Goal: Task Accomplishment & Management: Manage account settings

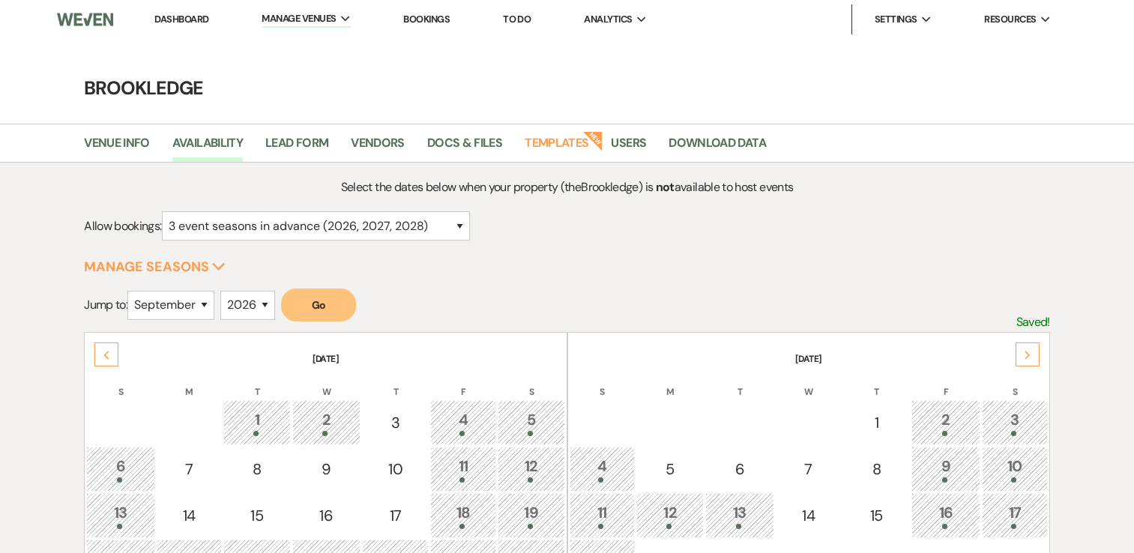
select select "3"
select select "9"
select select "2026"
click at [189, 16] on link "Dashboard" at bounding box center [181, 19] width 54 height 13
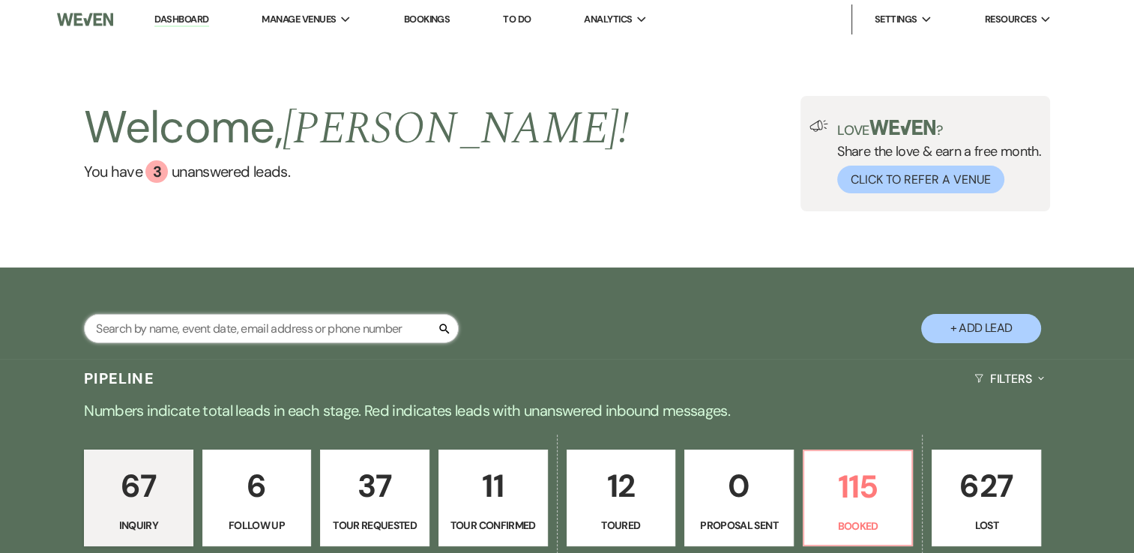
click at [264, 337] on input "text" at bounding box center [271, 328] width 375 height 29
type input "[PERSON_NAME]"
select select "8"
select select "7"
select select "8"
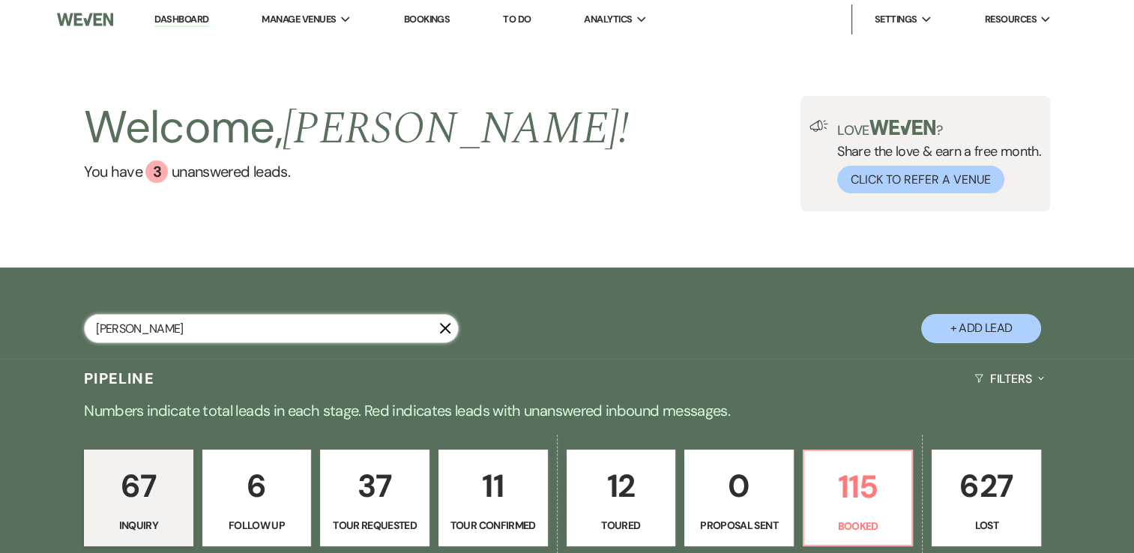
select select "7"
select select "8"
select select "5"
select select "8"
select select "6"
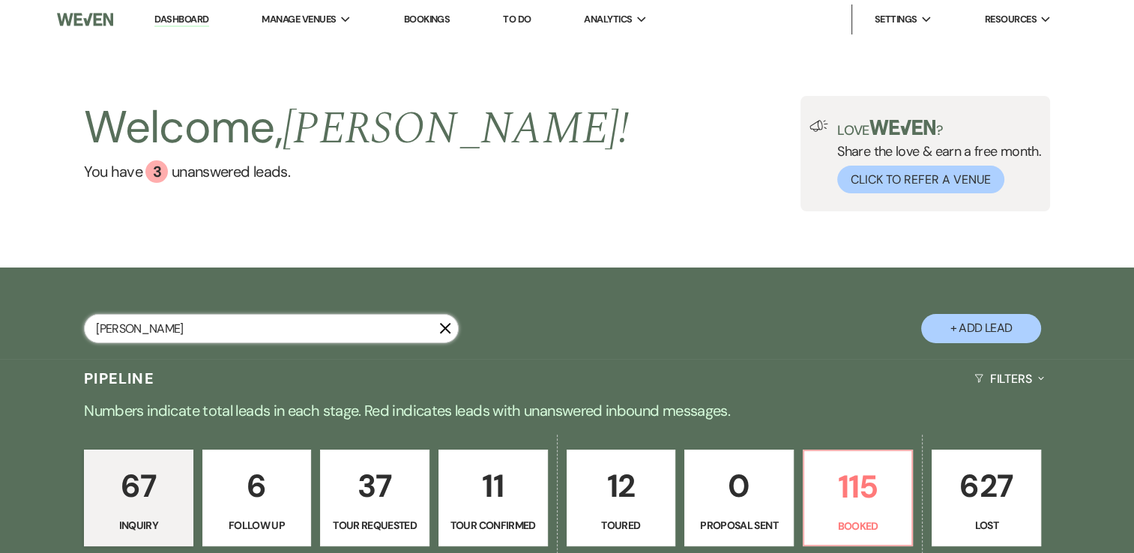
select select "8"
select select "5"
select select "8"
select select "5"
select select "8"
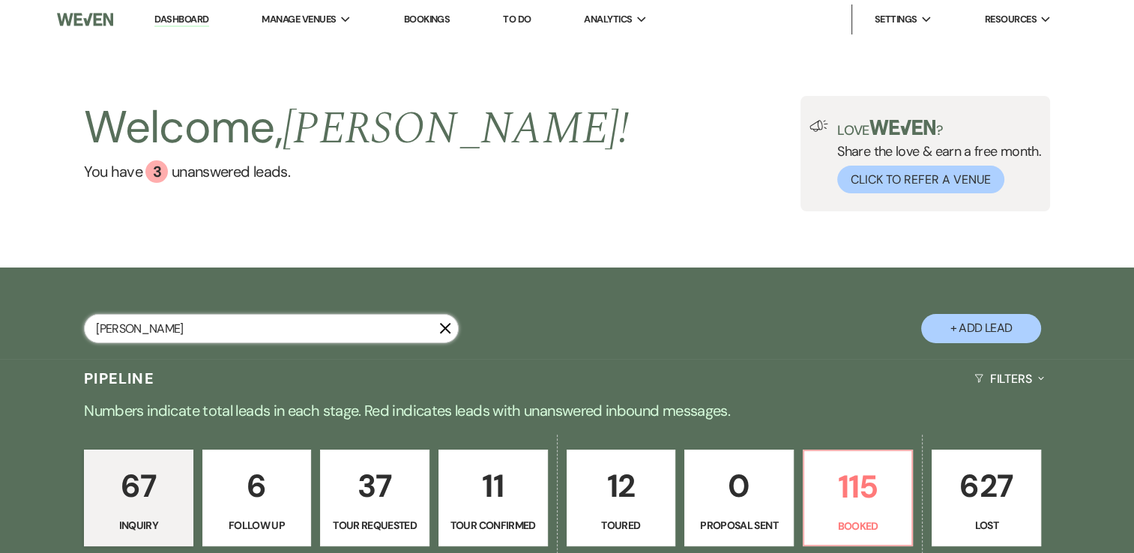
select select "8"
select select "5"
select select "8"
select select "5"
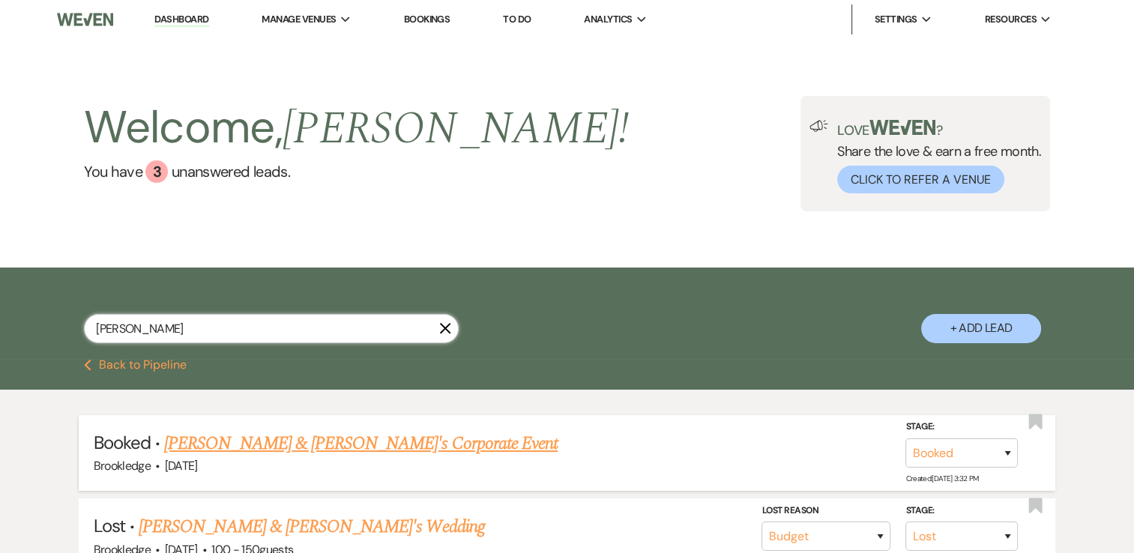
type input "[PERSON_NAME]"
click at [292, 440] on link "[PERSON_NAME] & [PERSON_NAME]'s Corporate Event" at bounding box center [360, 443] width 393 height 27
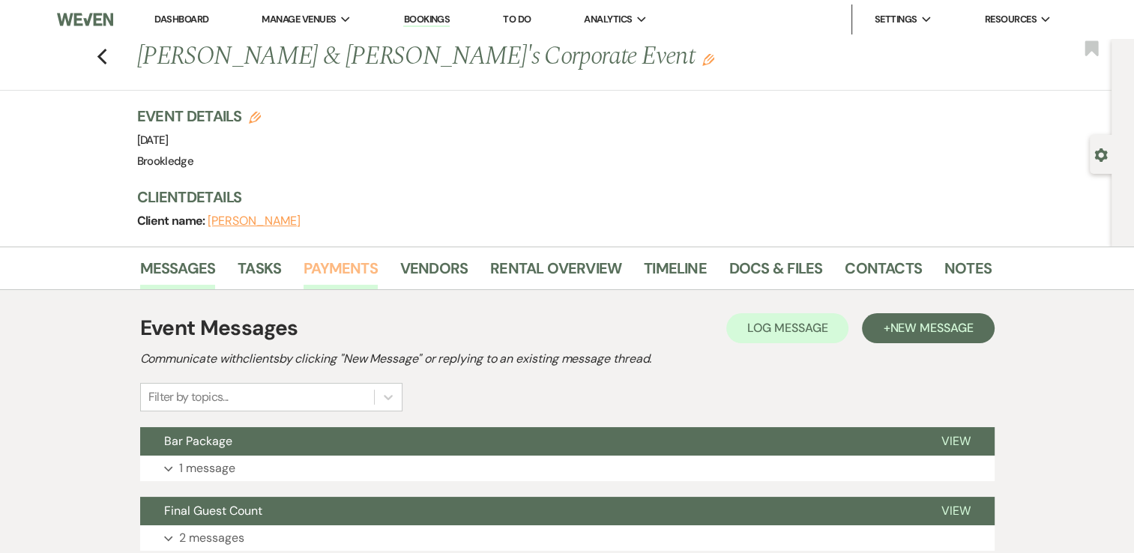
click at [333, 271] on link "Payments" at bounding box center [341, 272] width 74 height 33
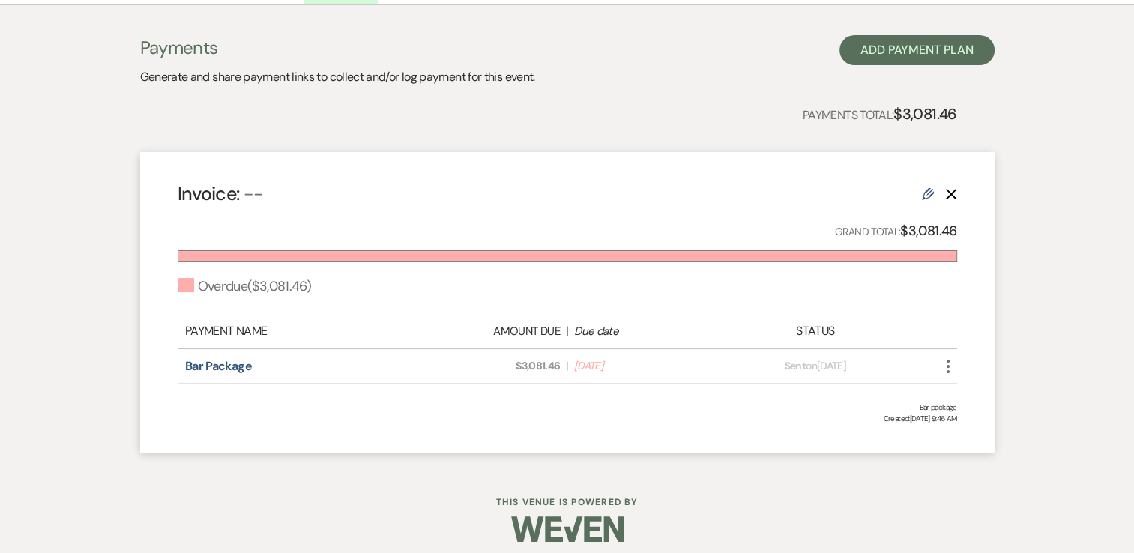
scroll to position [295, 0]
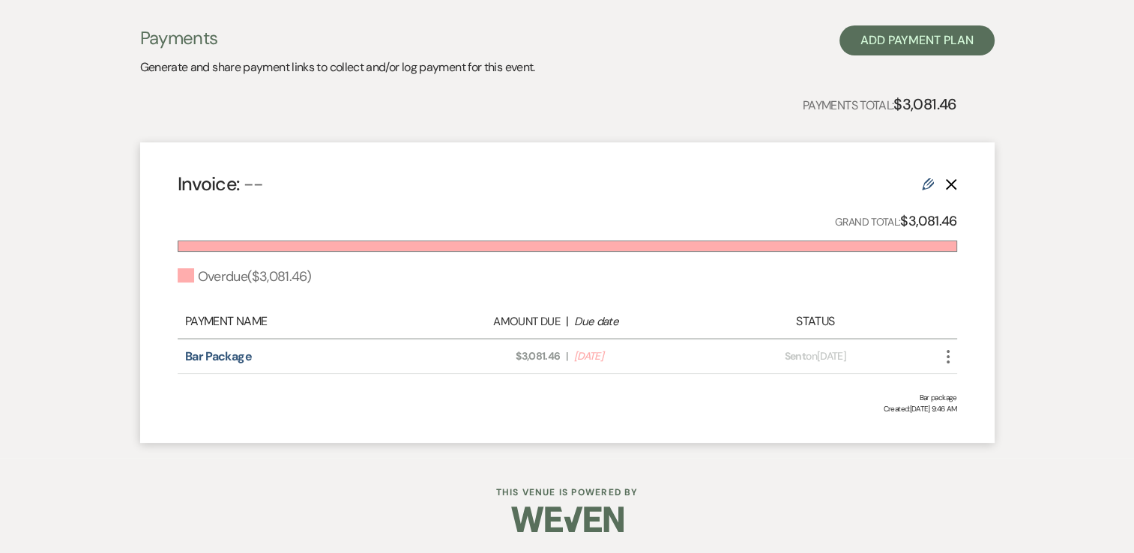
click at [947, 355] on use "button" at bounding box center [948, 356] width 3 height 13
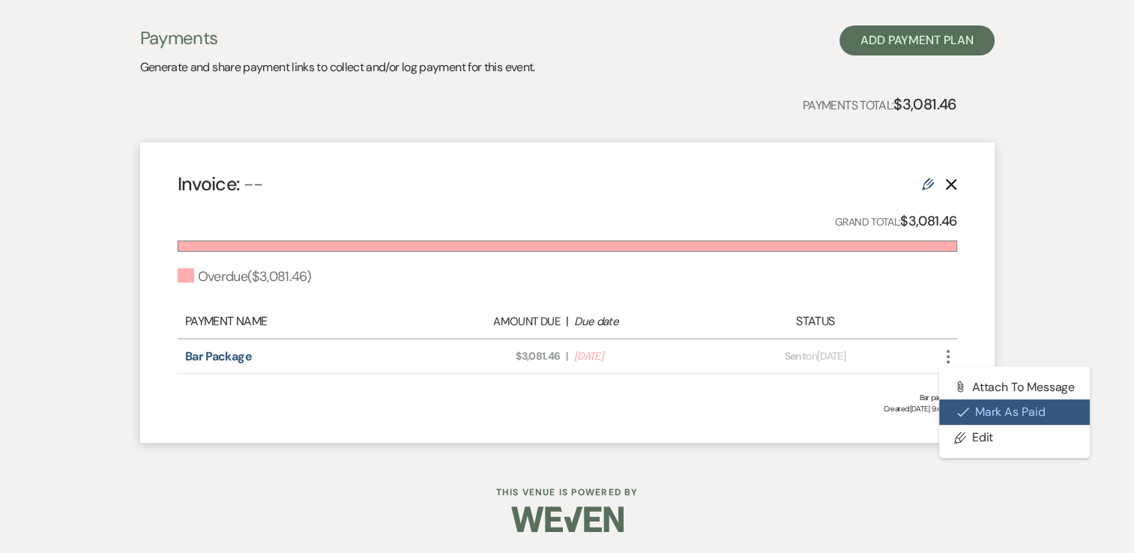
click at [983, 410] on button "Check [PERSON_NAME] [PERSON_NAME] as Paid" at bounding box center [1014, 411] width 151 height 25
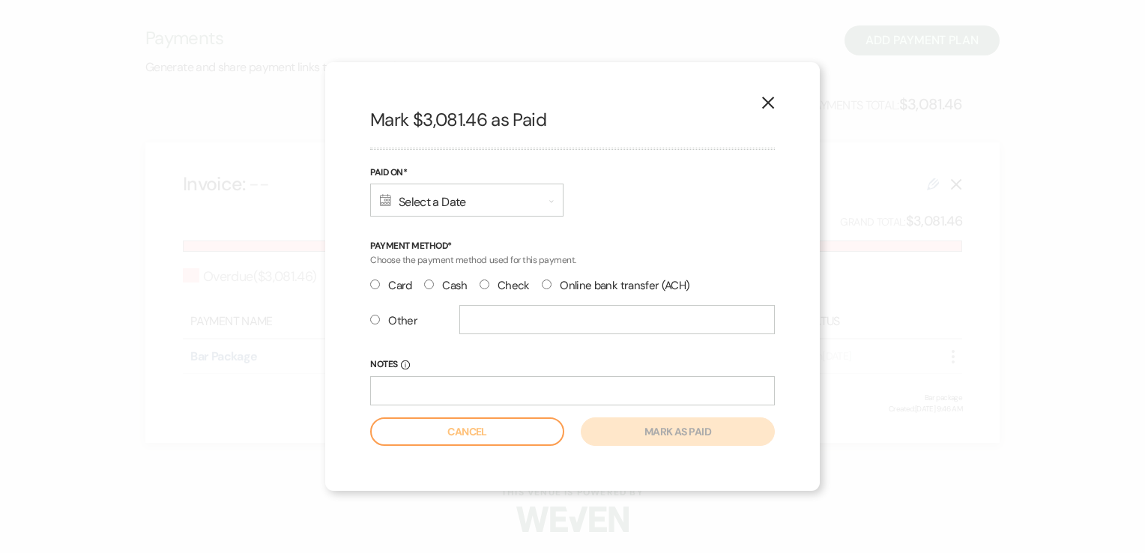
click at [500, 201] on div "Calendar Select a Date Expand" at bounding box center [466, 200] width 193 height 33
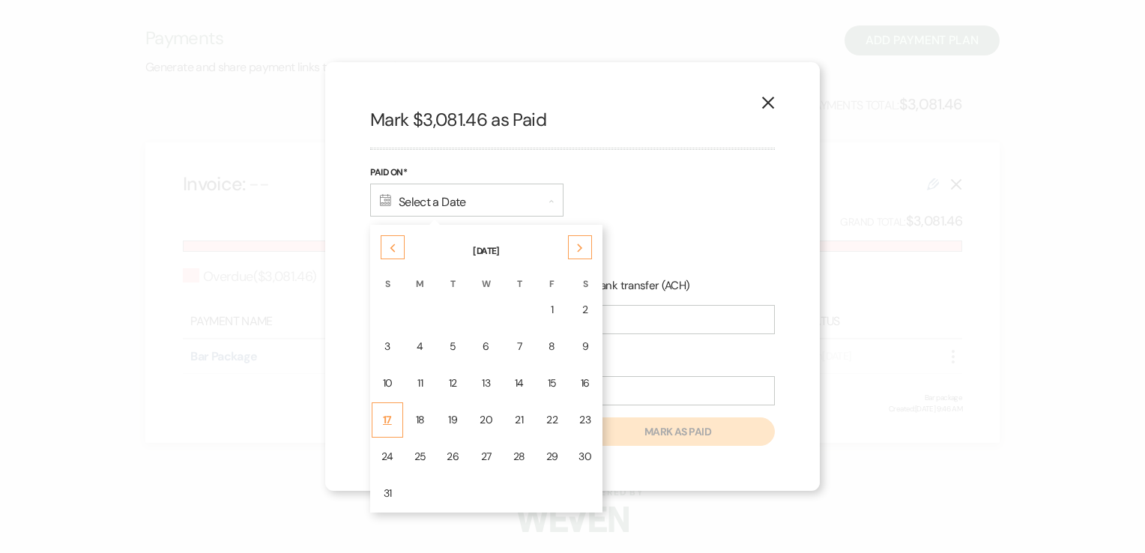
click at [393, 413] on td "17" at bounding box center [387, 419] width 31 height 35
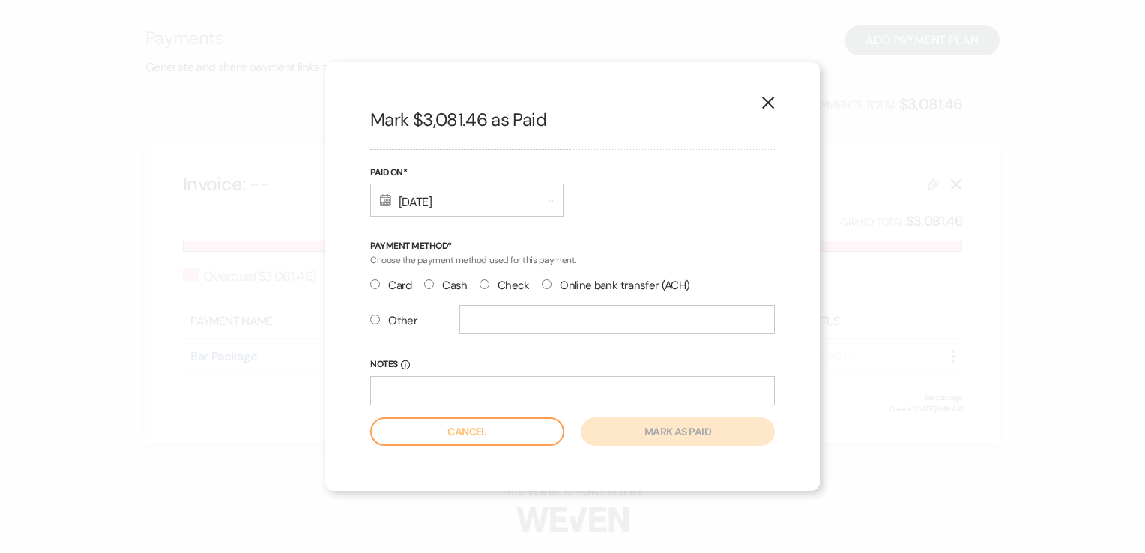
click at [481, 283] on input "Check" at bounding box center [485, 285] width 10 height 10
radio input "true"
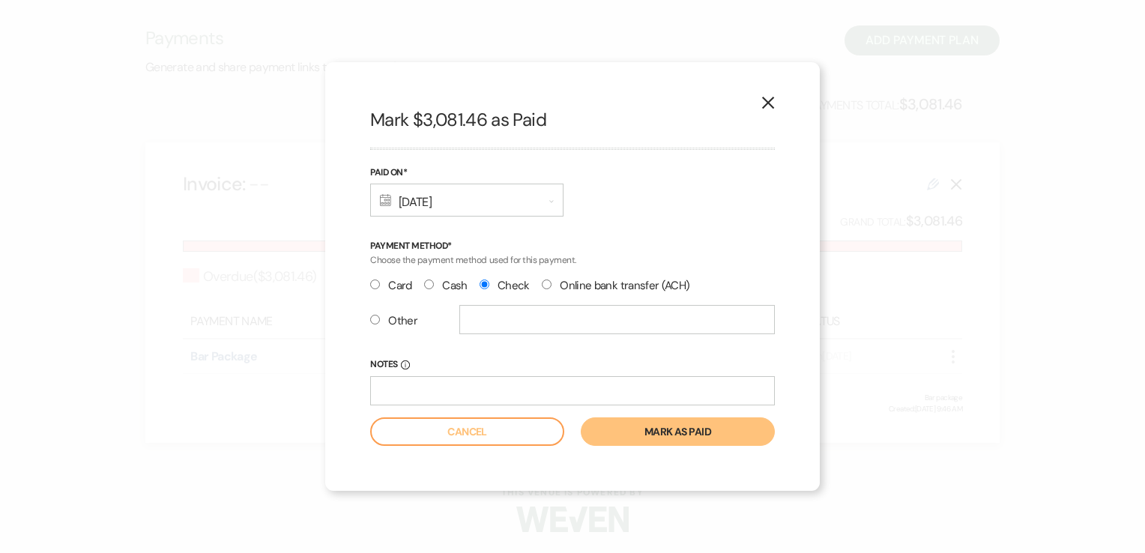
click at [660, 429] on button "Mark as paid" at bounding box center [678, 431] width 194 height 28
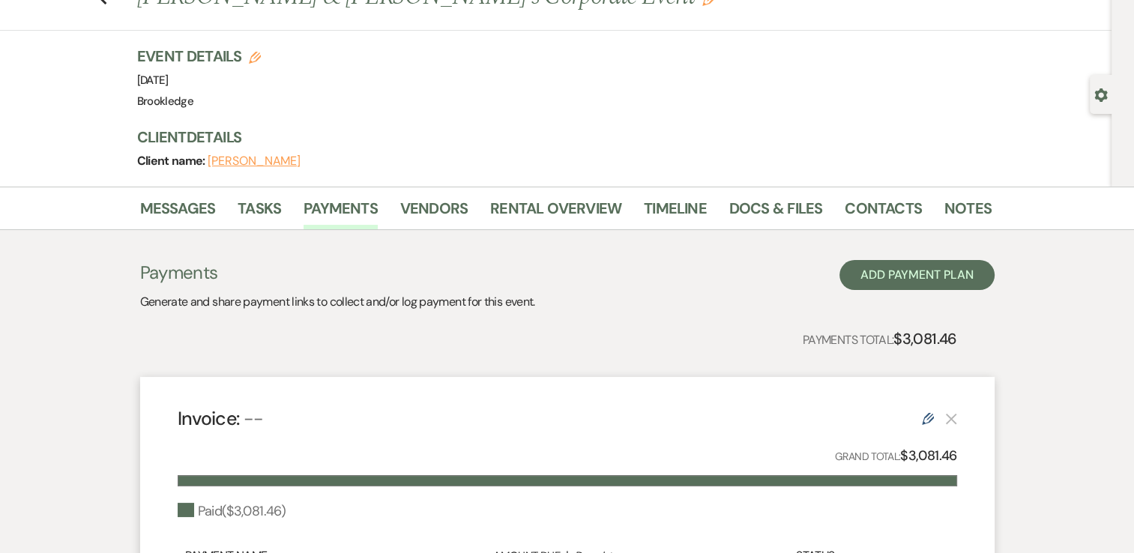
scroll to position [0, 0]
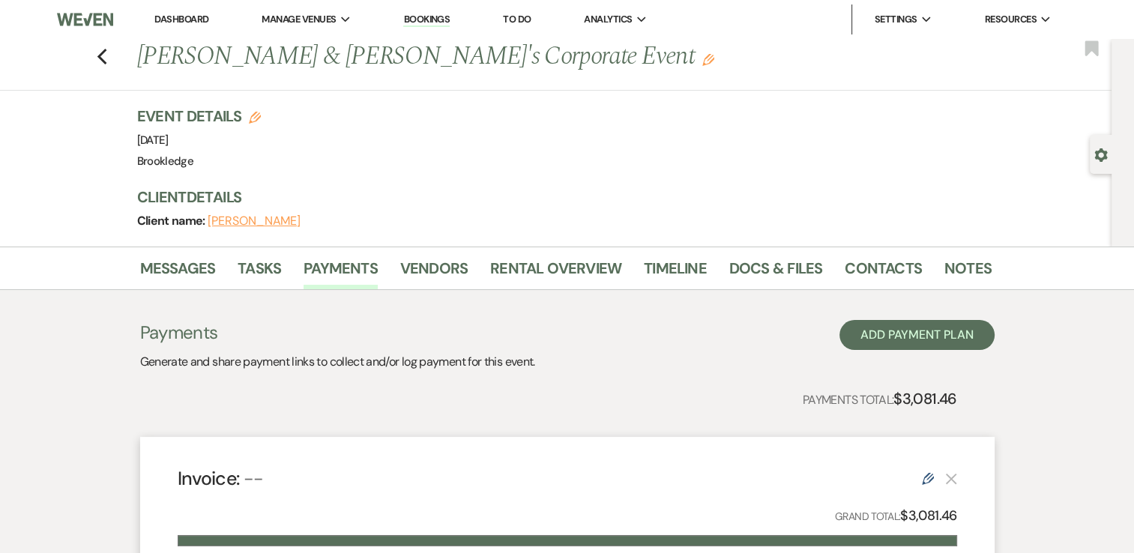
click at [184, 22] on link "Dashboard" at bounding box center [181, 19] width 54 height 13
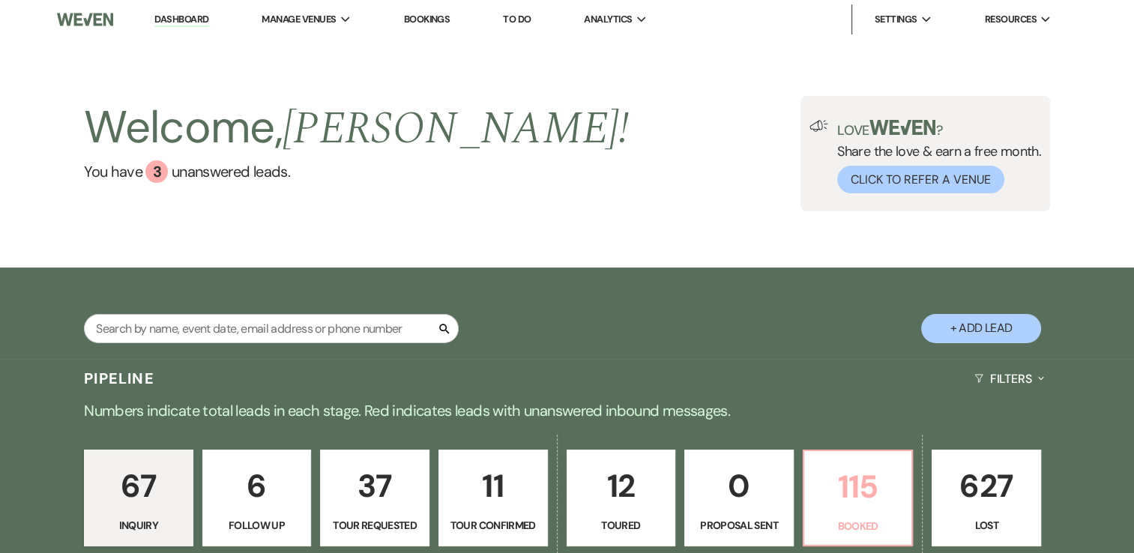
click at [822, 480] on p "115" at bounding box center [858, 487] width 90 height 50
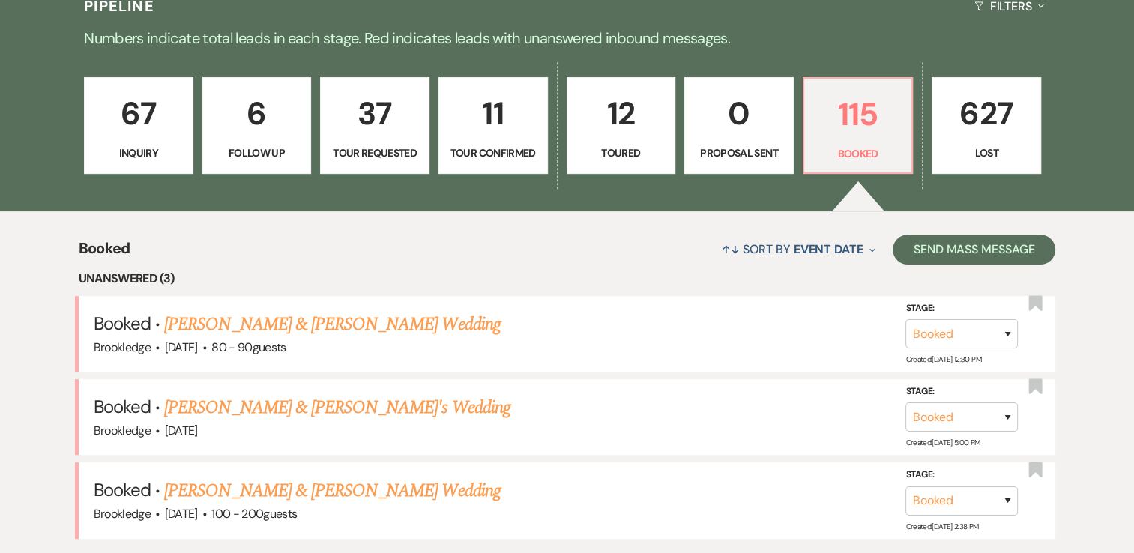
scroll to position [450, 0]
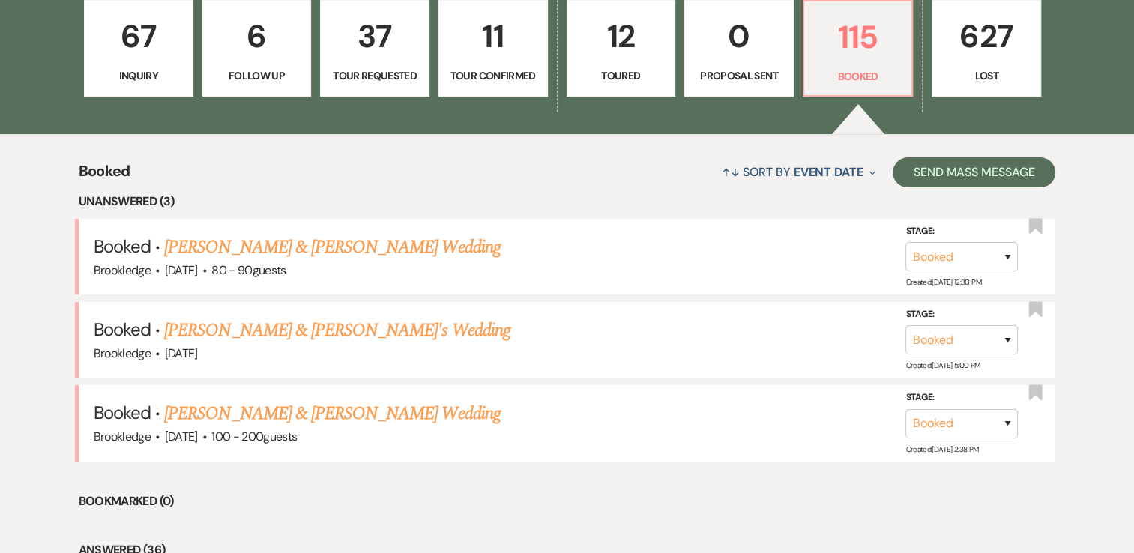
click at [256, 245] on link "[PERSON_NAME] & [PERSON_NAME] Wedding" at bounding box center [332, 247] width 336 height 27
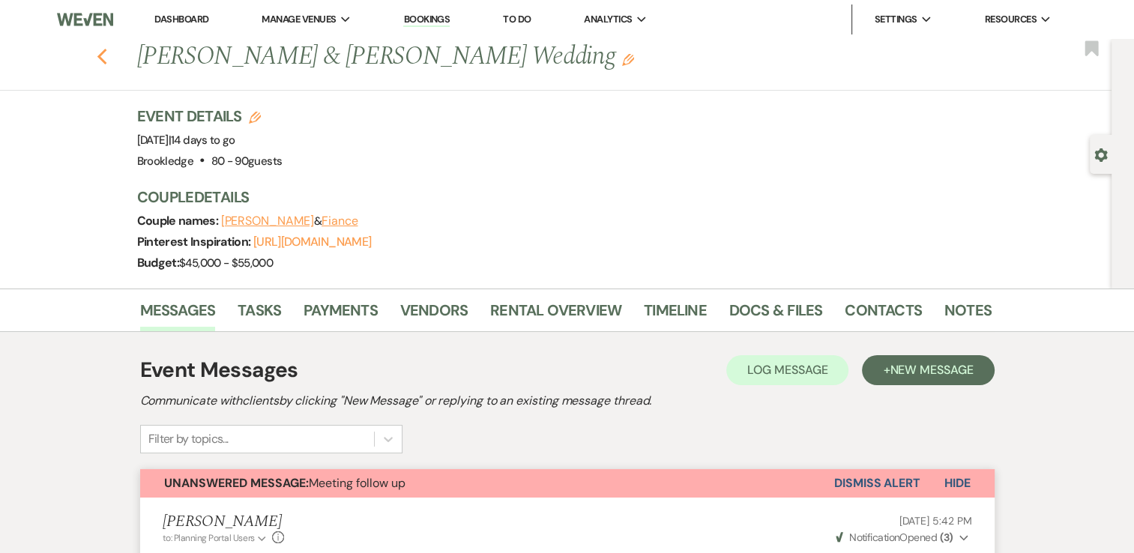
click at [106, 51] on use "button" at bounding box center [102, 57] width 10 height 16
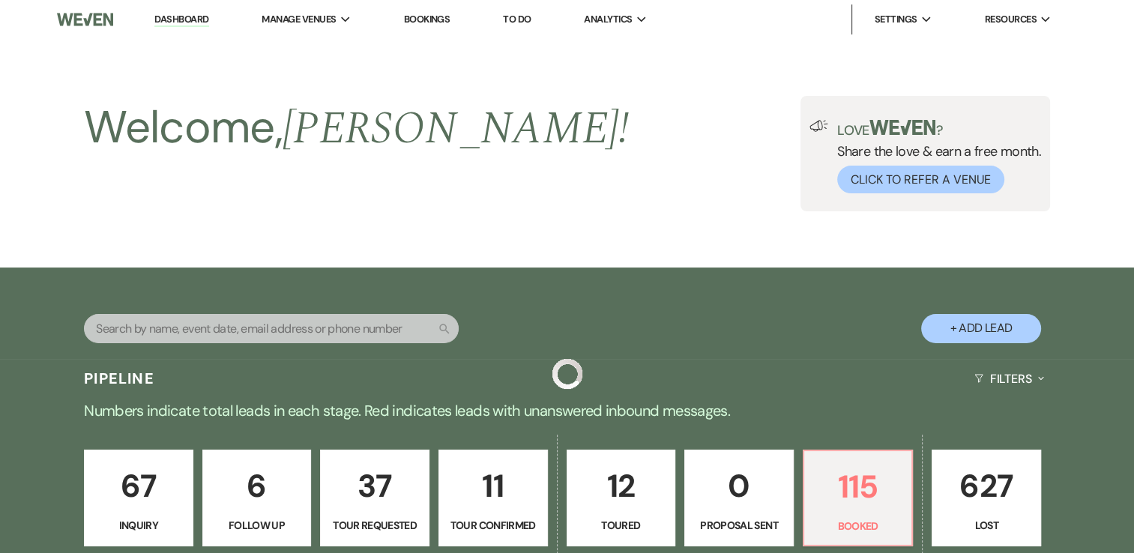
scroll to position [450, 0]
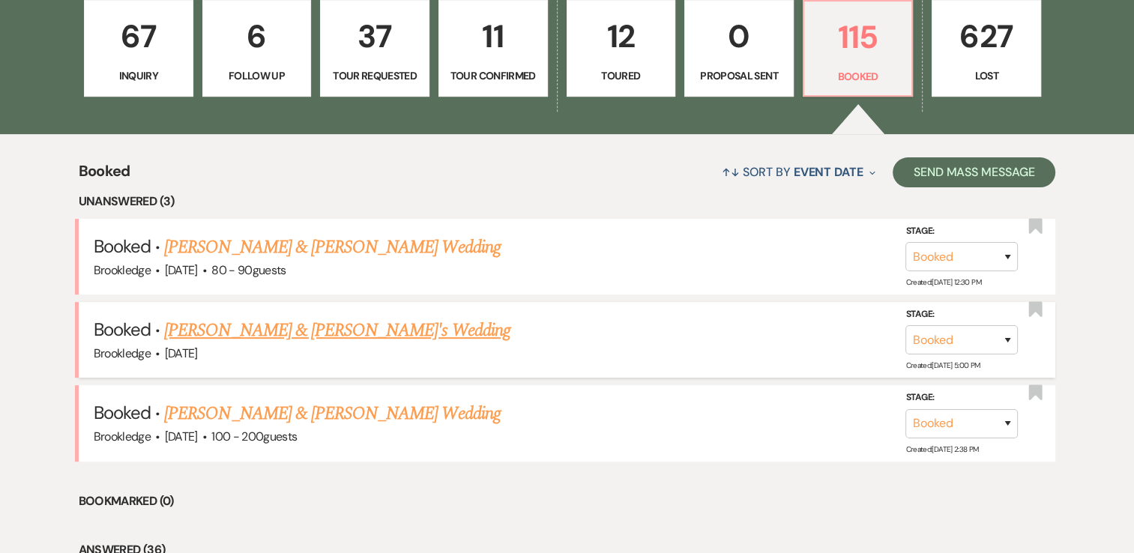
click at [220, 327] on link "[PERSON_NAME] & [PERSON_NAME]'s Wedding" at bounding box center [337, 330] width 346 height 27
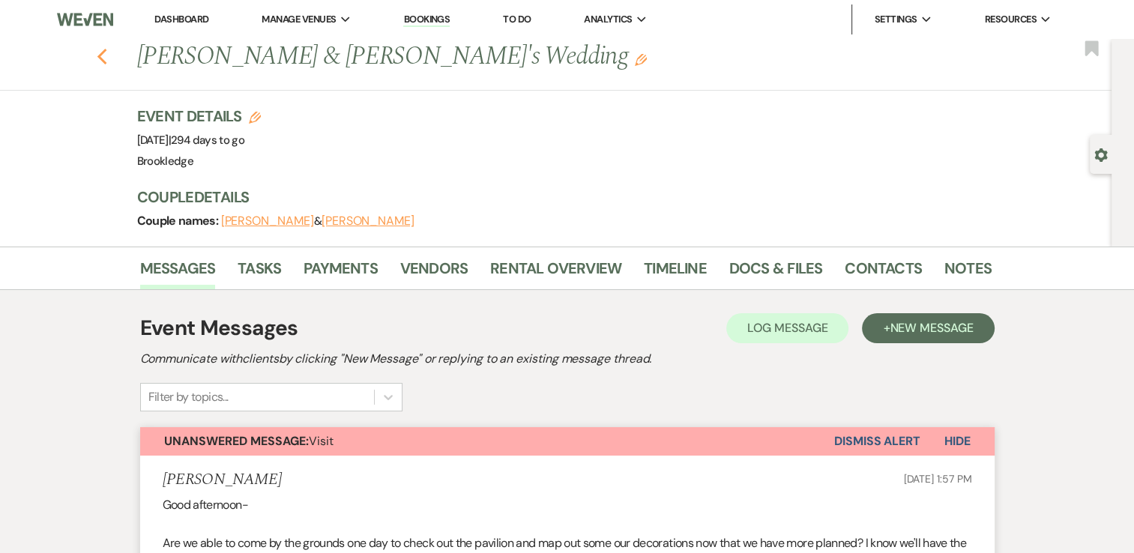
click at [106, 58] on use "button" at bounding box center [102, 57] width 10 height 16
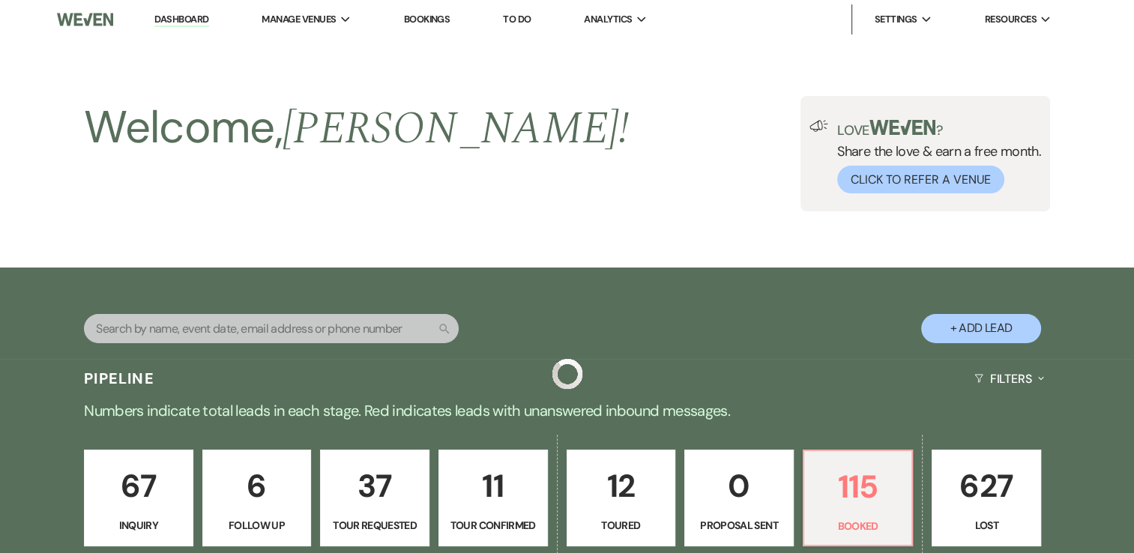
scroll to position [450, 0]
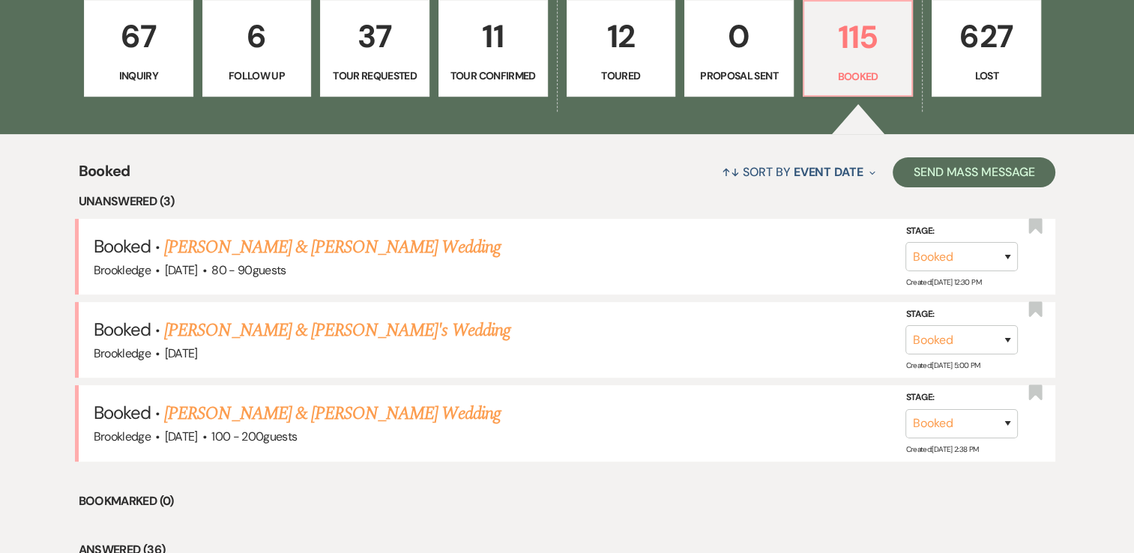
click at [259, 416] on link "[PERSON_NAME] & [PERSON_NAME] Wedding" at bounding box center [332, 413] width 336 height 27
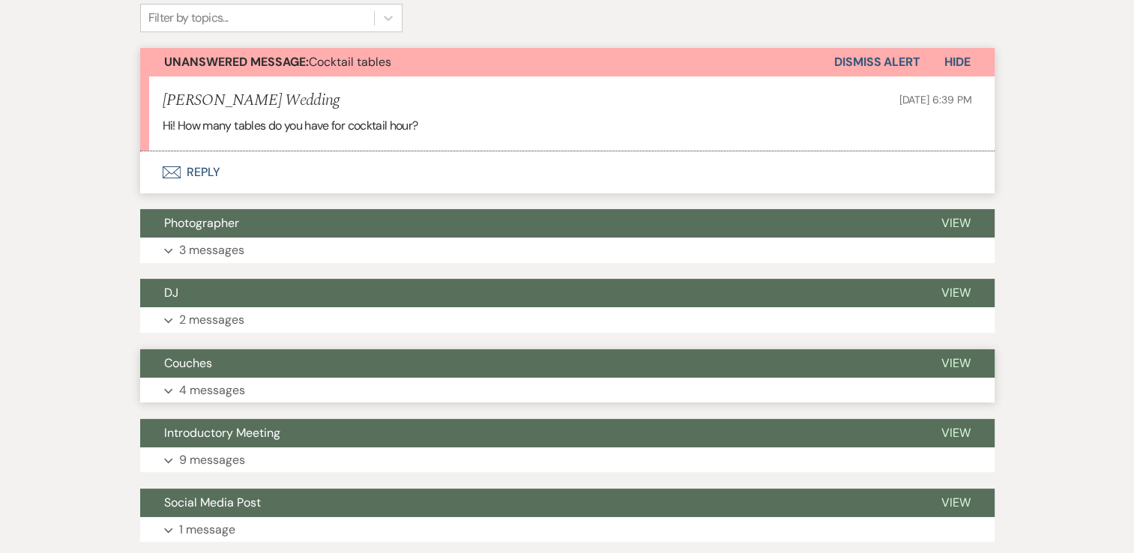
scroll to position [375, 0]
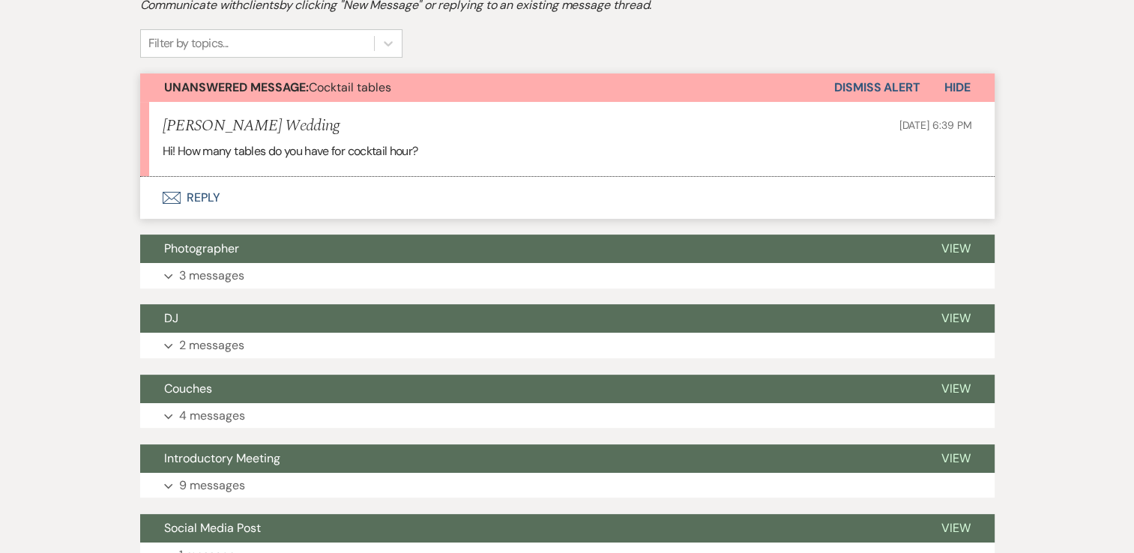
click at [204, 191] on button "Envelope Reply" at bounding box center [567, 198] width 854 height 42
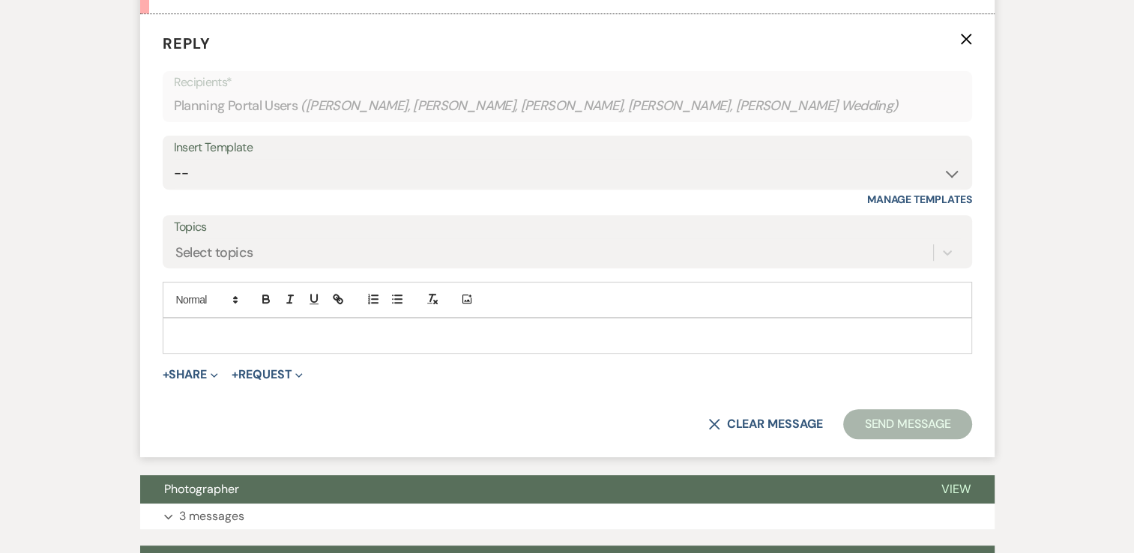
scroll to position [570, 0]
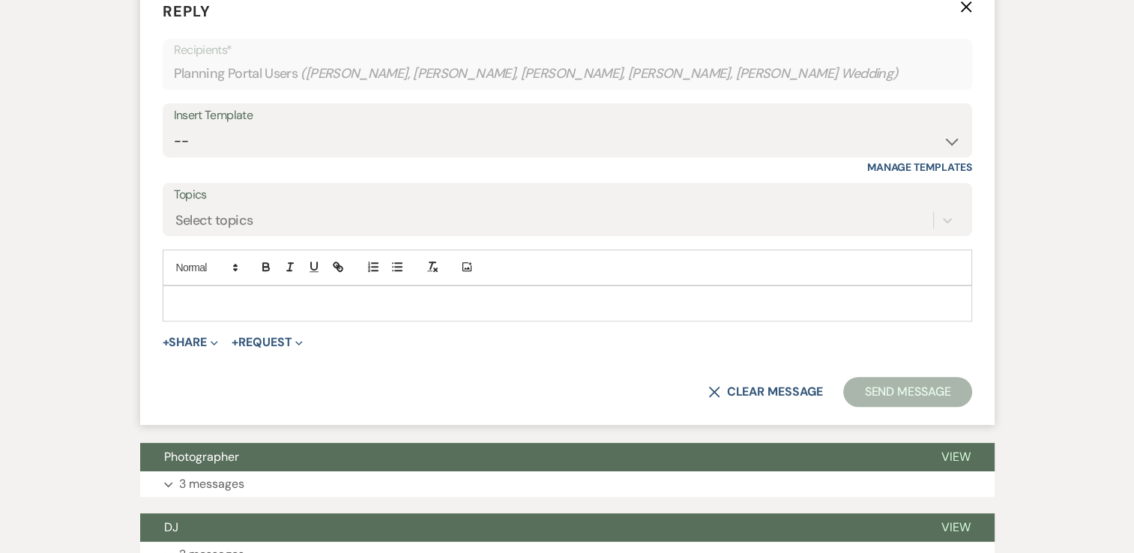
click at [291, 304] on p at bounding box center [567, 303] width 785 height 16
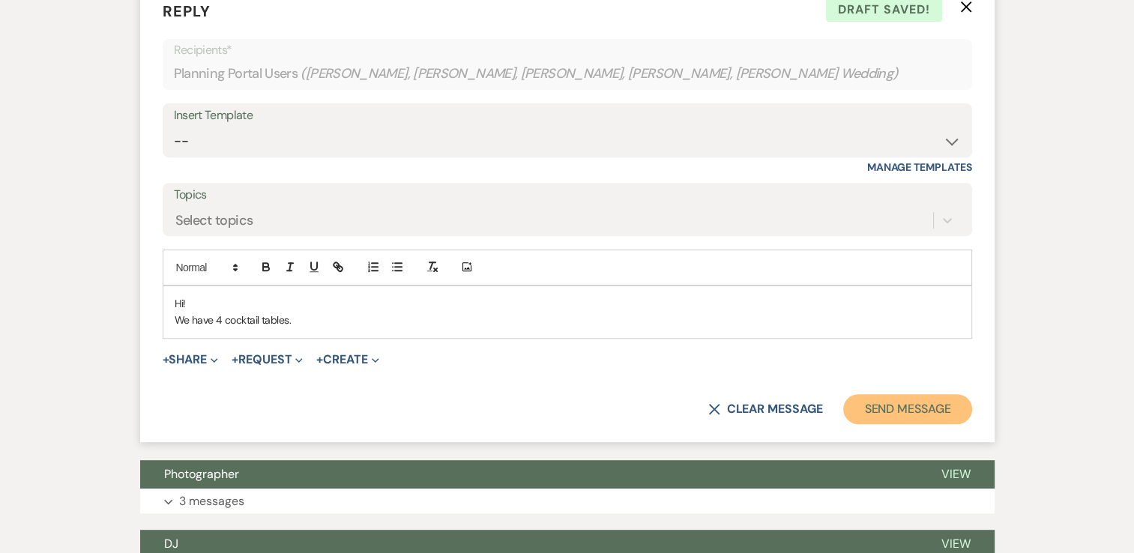
click at [919, 407] on button "Send Message" at bounding box center [907, 409] width 128 height 30
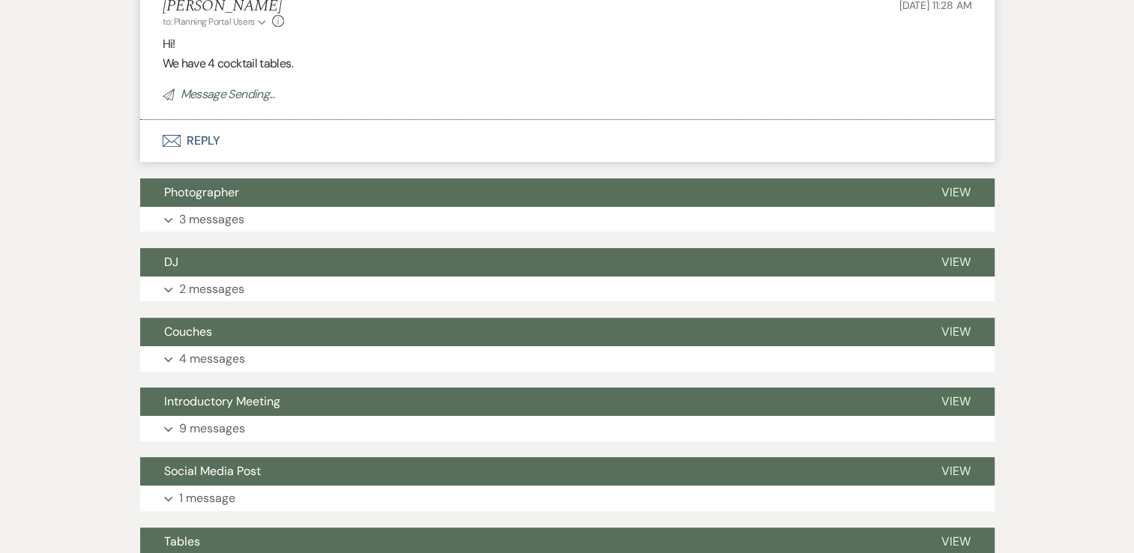
scroll to position [708, 0]
